Goal: Task Accomplishment & Management: Manage account settings

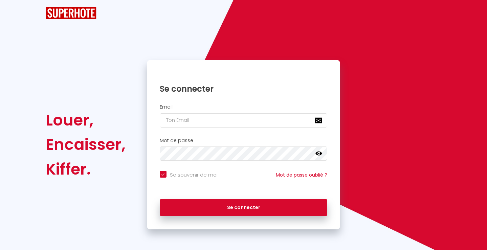
checkbox input "true"
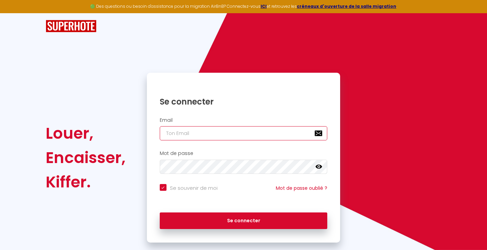
click at [259, 130] on input "email" at bounding box center [244, 133] width 168 height 14
type input "[EMAIL_ADDRESS][DOMAIN_NAME]"
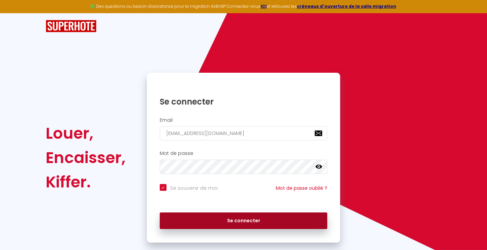
click at [228, 215] on button "Se connecter" at bounding box center [244, 220] width 168 height 17
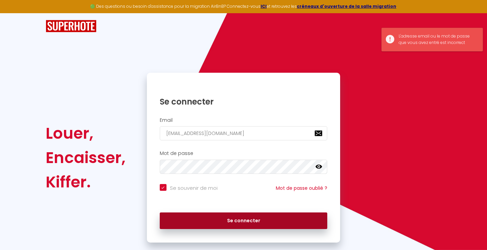
click at [223, 216] on button "Se connecter" at bounding box center [244, 220] width 168 height 17
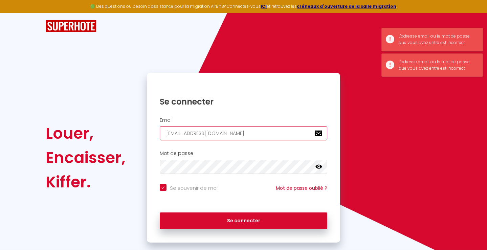
click at [234, 133] on input "[EMAIL_ADDRESS][DOMAIN_NAME]" at bounding box center [244, 133] width 168 height 14
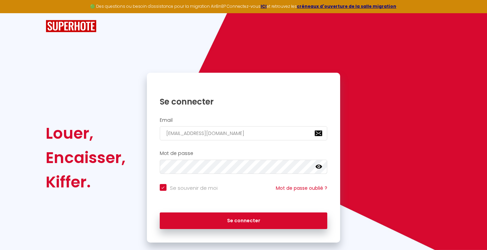
click at [317, 169] on icon at bounding box center [318, 166] width 7 height 7
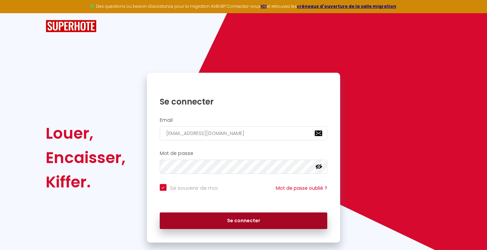
click at [243, 223] on button "Se connecter" at bounding box center [244, 220] width 168 height 17
checkbox input "true"
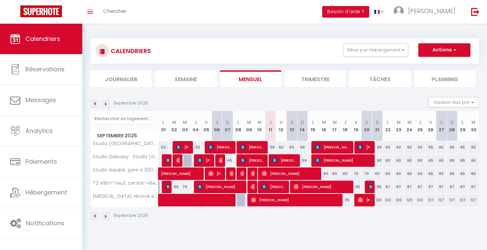
click at [328, 81] on li "Trimestre" at bounding box center [315, 78] width 61 height 17
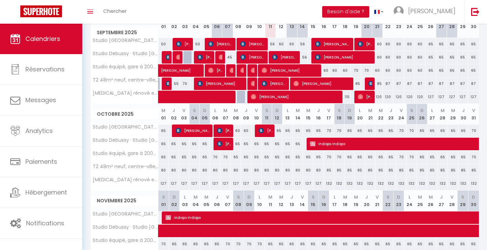
scroll to position [104, 0]
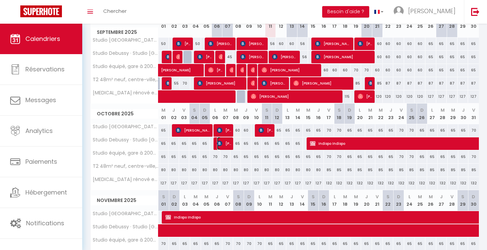
click at [226, 142] on span "[PERSON_NAME]" at bounding box center [224, 143] width 15 height 13
select select "OK"
select select "KO"
select select "0"
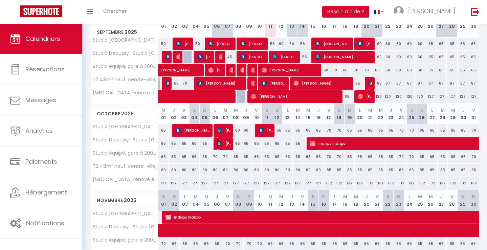
select select "1"
select select
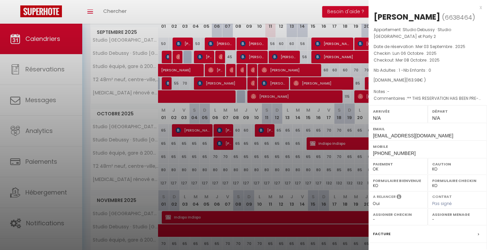
click at [290, 162] on div at bounding box center [243, 125] width 487 height 250
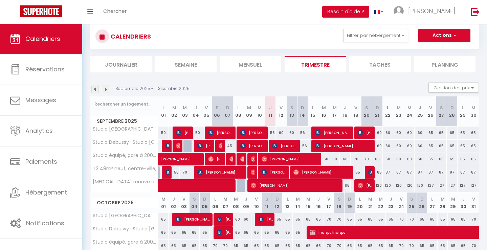
scroll to position [14, 0]
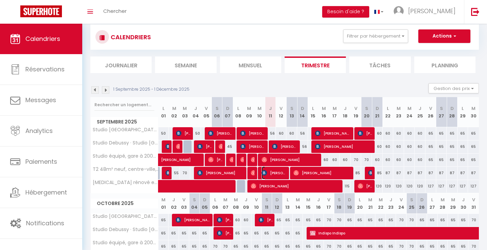
click at [274, 172] on span "[PERSON_NAME]" at bounding box center [274, 172] width 25 height 13
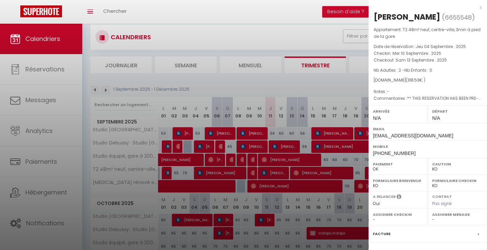
click at [305, 172] on div at bounding box center [243, 125] width 487 height 250
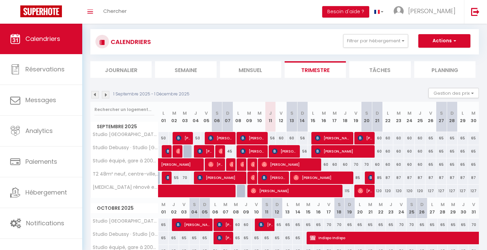
scroll to position [0, 0]
